Goal: Task Accomplishment & Management: Use online tool/utility

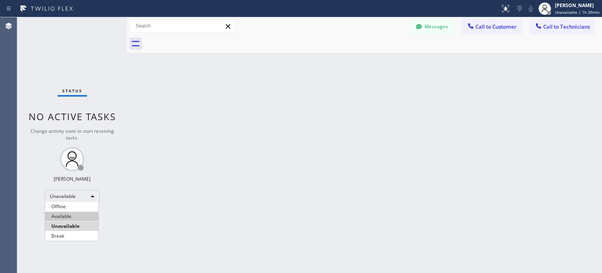
click at [83, 215] on li "Available" at bounding box center [71, 215] width 53 height 9
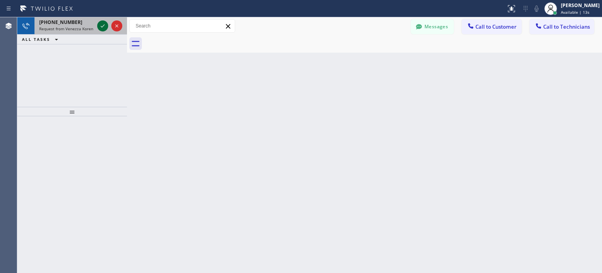
click at [102, 25] on icon at bounding box center [102, 25] width 9 height 9
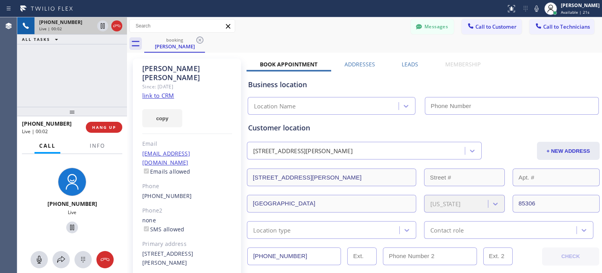
type input "[PHONE_NUMBER]"
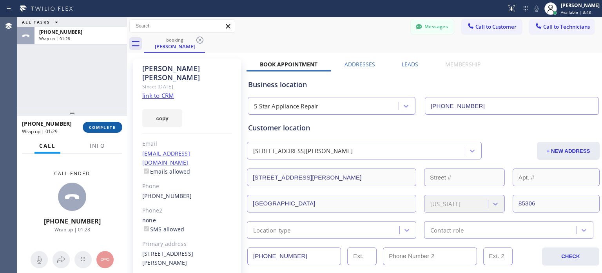
click at [111, 129] on span "COMPLETE" at bounding box center [102, 126] width 27 height 5
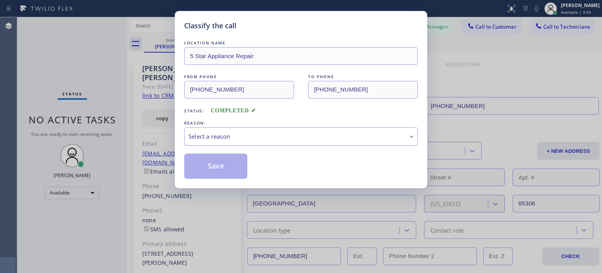
click at [211, 141] on div "Select a reason" at bounding box center [301, 136] width 234 height 18
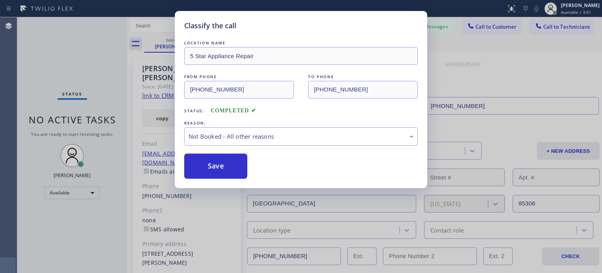
click at [215, 163] on button "Save" at bounding box center [215, 165] width 63 height 25
